Goal: Task Accomplishment & Management: Use online tool/utility

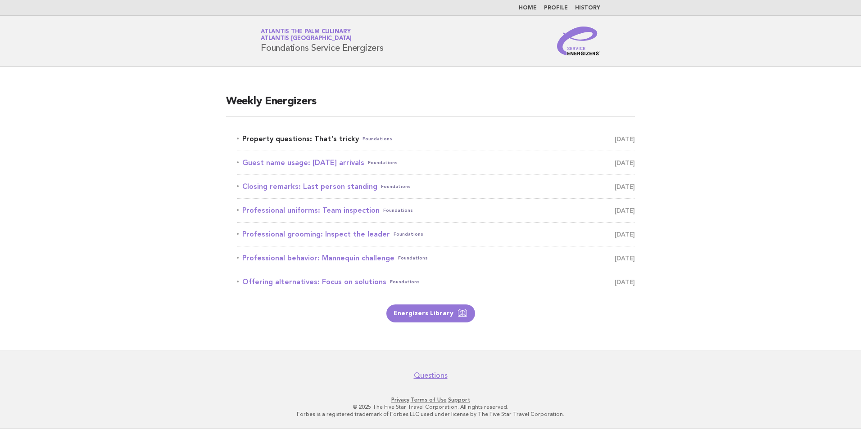
click at [345, 139] on link "Property questions: That's tricky Foundations [DATE]" at bounding box center [436, 139] width 398 height 13
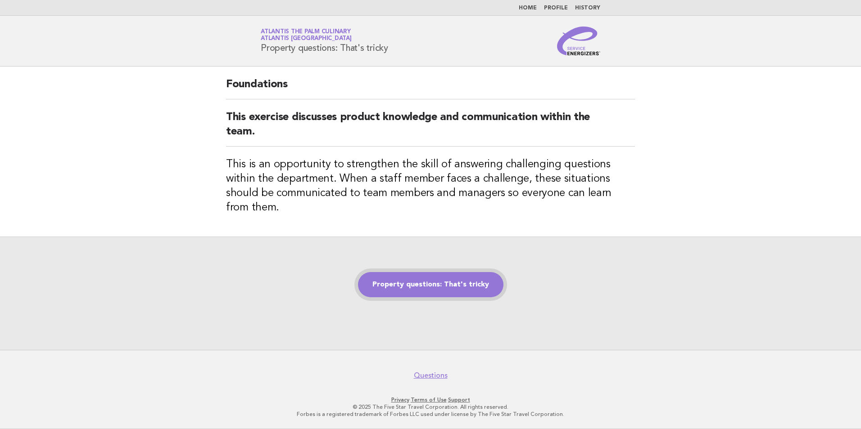
click at [472, 275] on link "Property questions: That's tricky" at bounding box center [430, 284] width 145 height 25
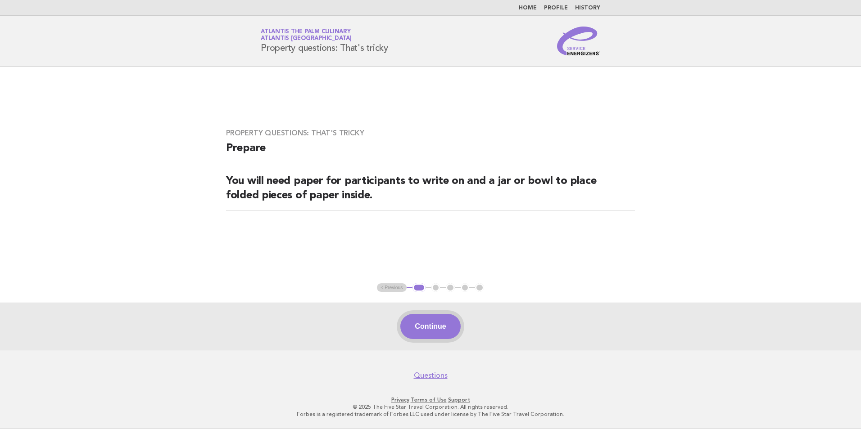
click at [436, 336] on button "Continue" at bounding box center [430, 326] width 60 height 25
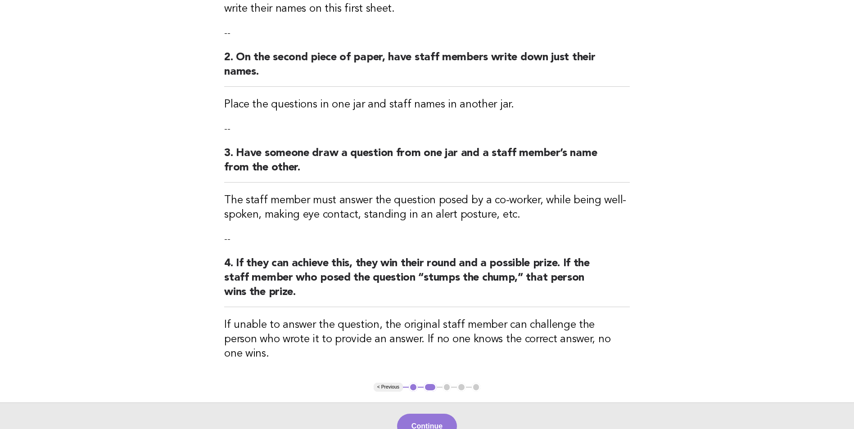
scroll to position [282, 0]
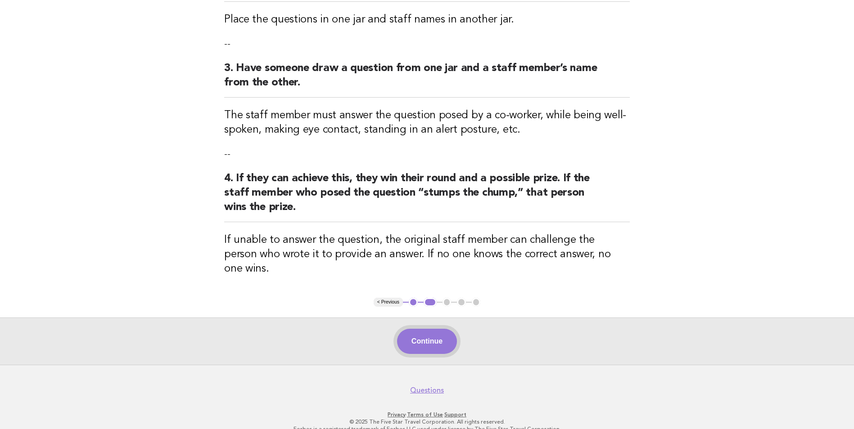
click at [436, 330] on button "Continue" at bounding box center [427, 341] width 60 height 25
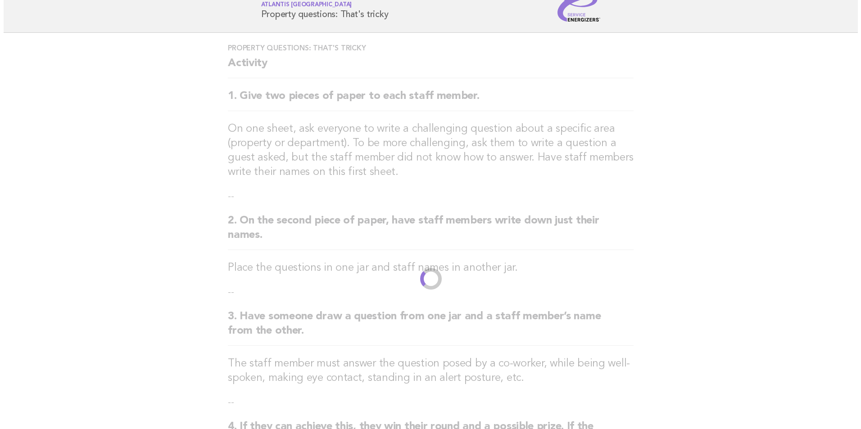
scroll to position [0, 0]
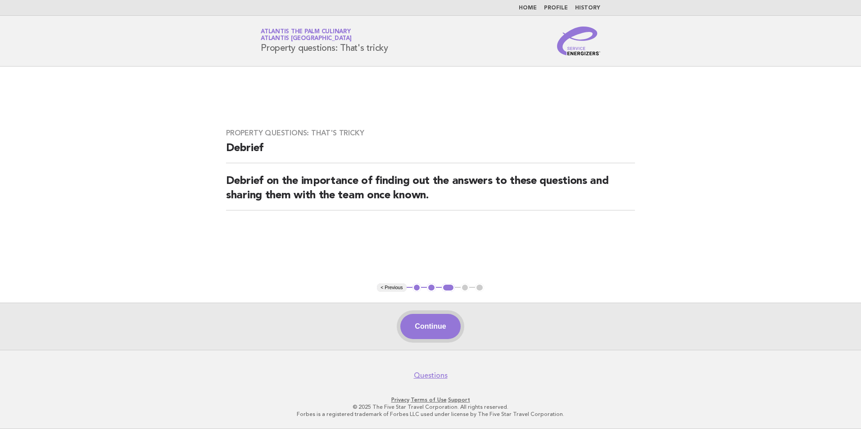
click at [427, 329] on button "Continue" at bounding box center [430, 326] width 60 height 25
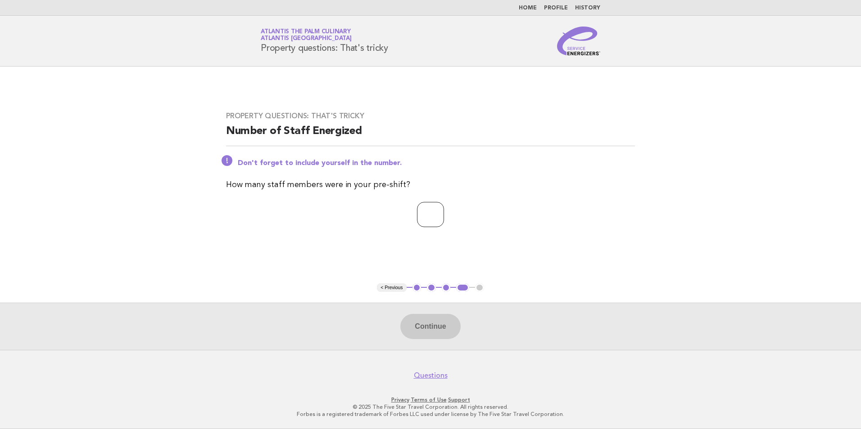
click at [428, 216] on input "number" at bounding box center [430, 214] width 27 height 25
type input "**"
click at [443, 323] on button "Continue" at bounding box center [430, 326] width 60 height 25
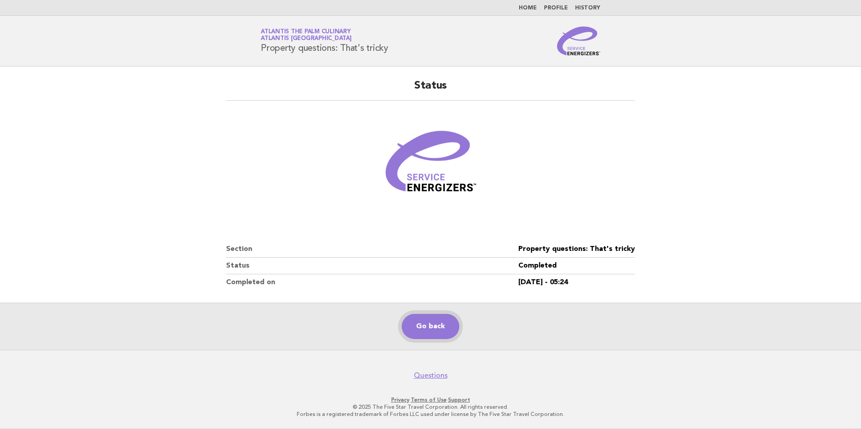
click at [437, 324] on link "Go back" at bounding box center [431, 326] width 58 height 25
